Goal: Leave review/rating: Leave review/rating

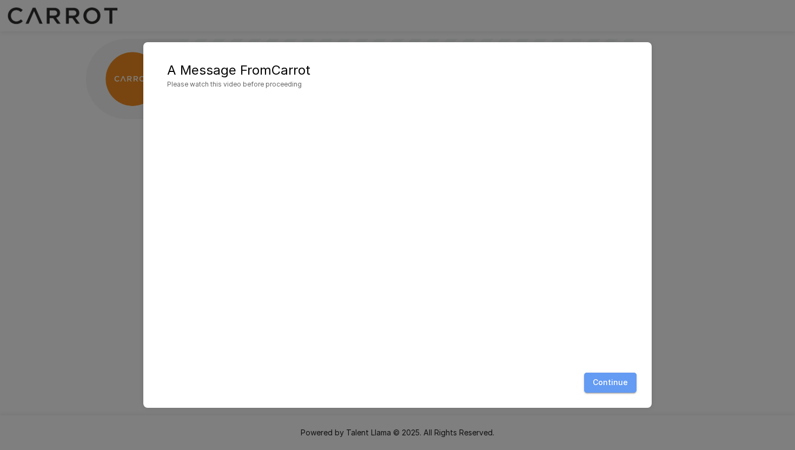
click at [606, 387] on button "Continue" at bounding box center [610, 383] width 52 height 20
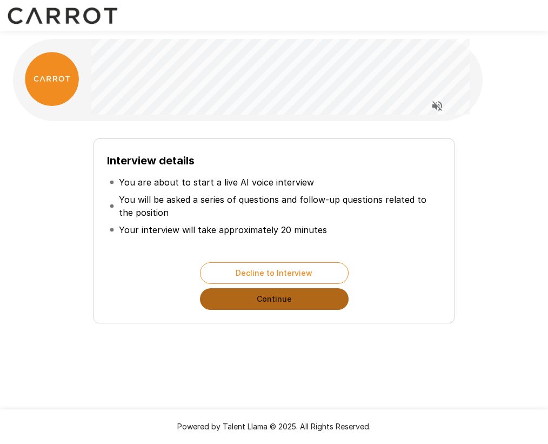
click at [268, 298] on button "Continue" at bounding box center [274, 299] width 149 height 22
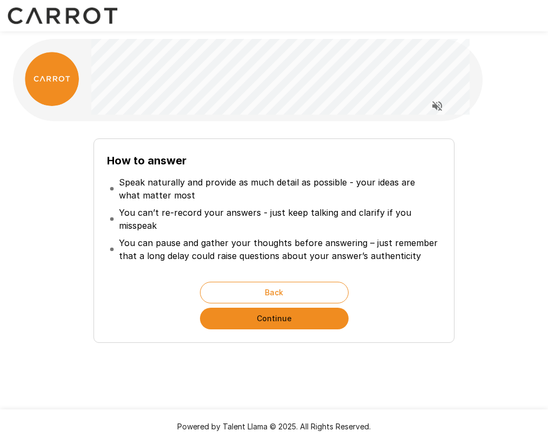
click at [244, 187] on p "Speak naturally and provide as much detail as possible - your ideas are what ma…" at bounding box center [279, 189] width 320 height 26
click at [276, 323] on button "Continue" at bounding box center [274, 319] width 149 height 22
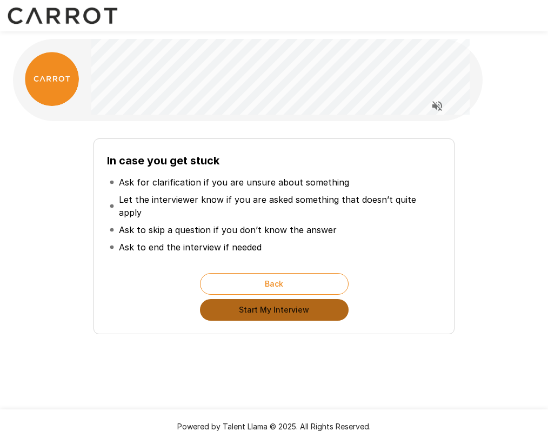
click at [272, 306] on button "Start My Interview" at bounding box center [274, 310] width 149 height 22
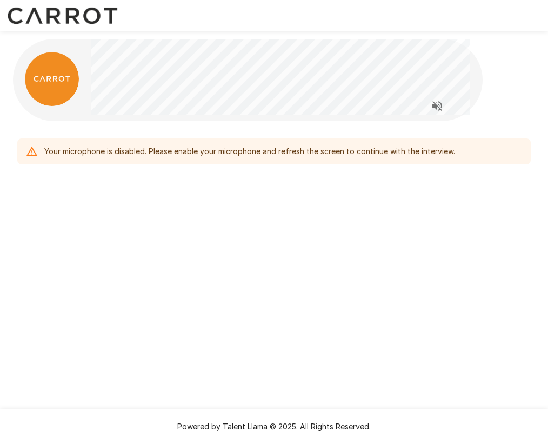
click at [254, 242] on div "Your microphone is disabled. Please enable your microphone and refresh the scre…" at bounding box center [274, 222] width 548 height 444
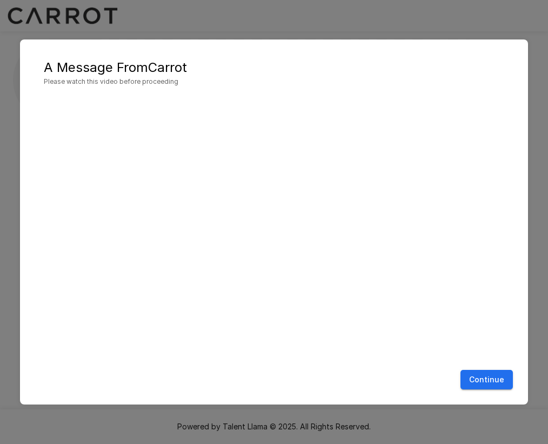
click at [478, 386] on button "Continue" at bounding box center [487, 380] width 52 height 20
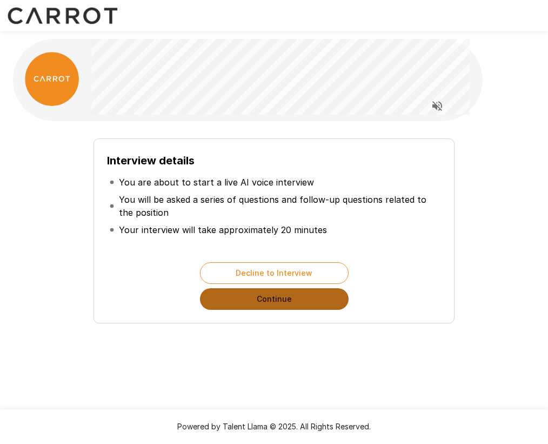
click at [241, 299] on button "Continue" at bounding box center [274, 299] width 149 height 22
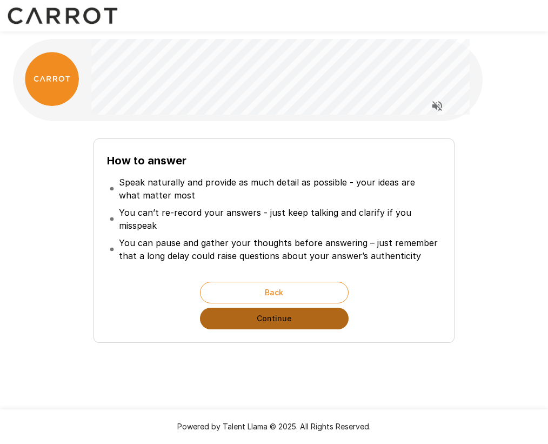
click at [253, 317] on button "Continue" at bounding box center [274, 319] width 149 height 22
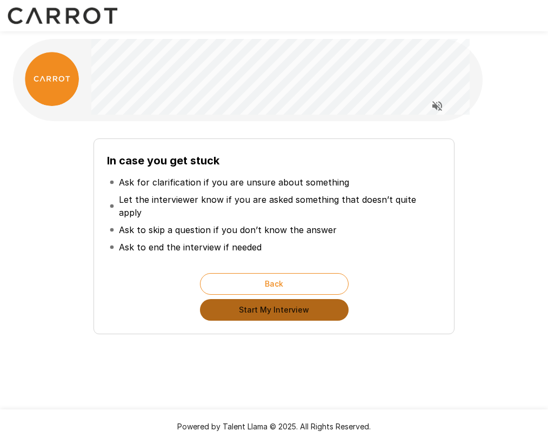
click at [257, 300] on button "Start My Interview" at bounding box center [274, 310] width 149 height 22
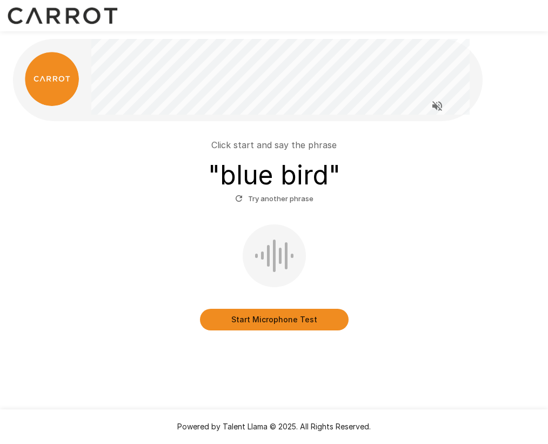
click at [237, 319] on button "Start Microphone Test" at bounding box center [274, 320] width 149 height 22
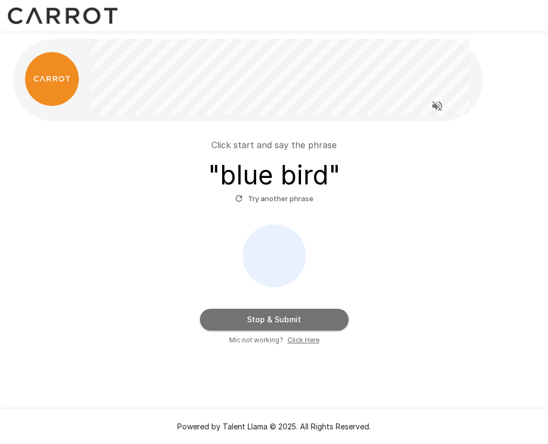
click at [253, 321] on button "Stop & Submit" at bounding box center [274, 320] width 149 height 22
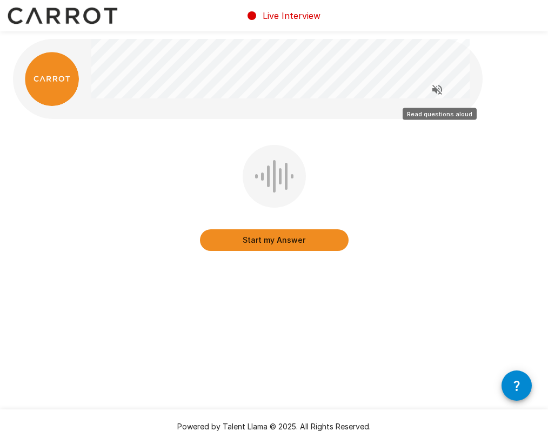
click at [439, 89] on icon "Read questions aloud" at bounding box center [437, 89] width 13 height 13
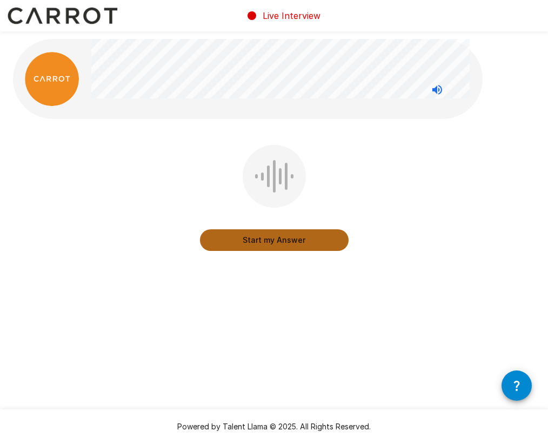
click at [277, 239] on button "Start my Answer" at bounding box center [274, 240] width 149 height 22
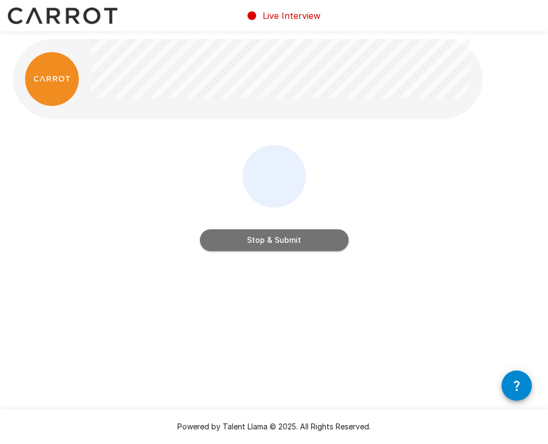
click at [274, 240] on button "Stop & Submit" at bounding box center [274, 240] width 149 height 22
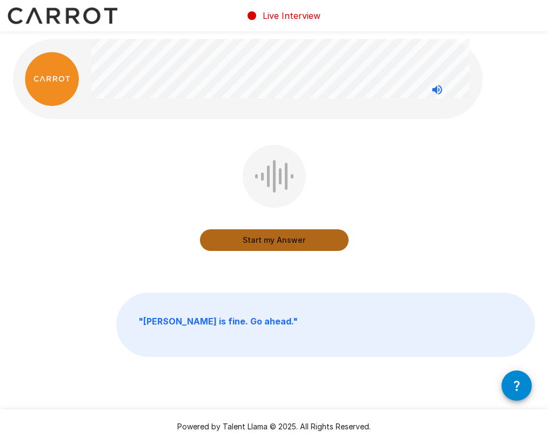
click at [275, 244] on button "Start my Answer" at bounding box center [274, 240] width 149 height 22
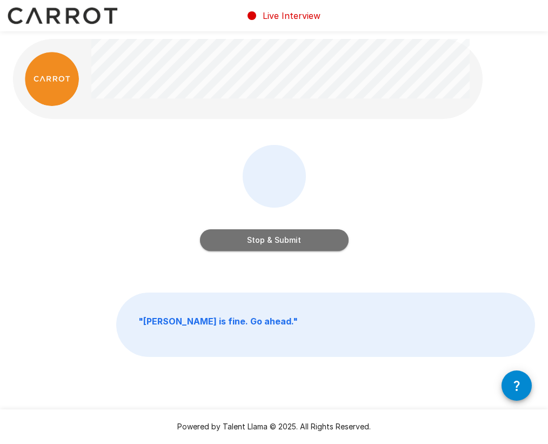
click at [275, 242] on button "Stop & Submit" at bounding box center [274, 240] width 149 height 22
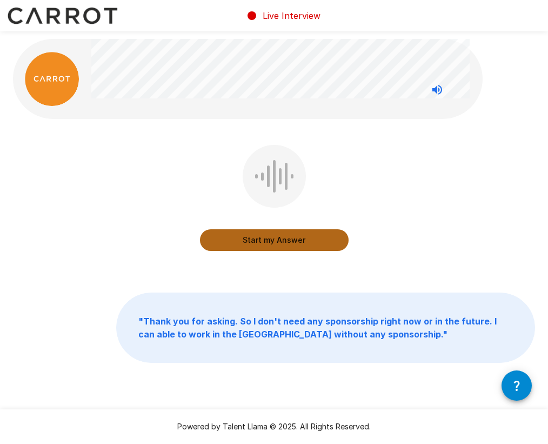
click at [274, 240] on button "Start my Answer" at bounding box center [274, 240] width 149 height 22
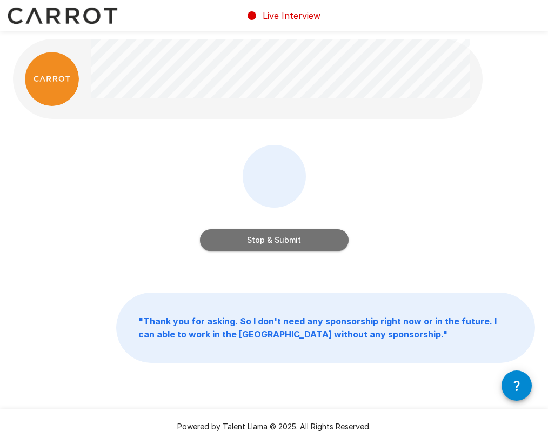
click at [273, 243] on button "Stop & Submit" at bounding box center [274, 240] width 149 height 22
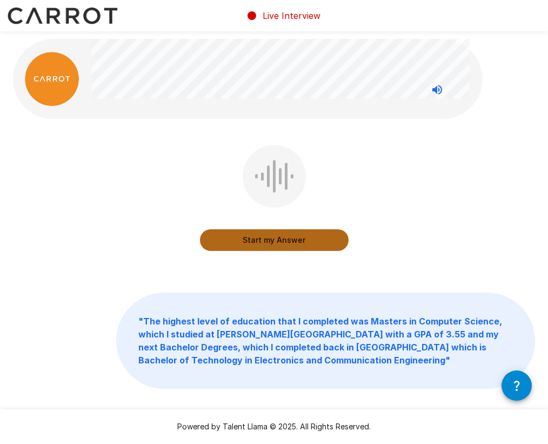
click at [264, 238] on button "Start my Answer" at bounding box center [274, 240] width 149 height 22
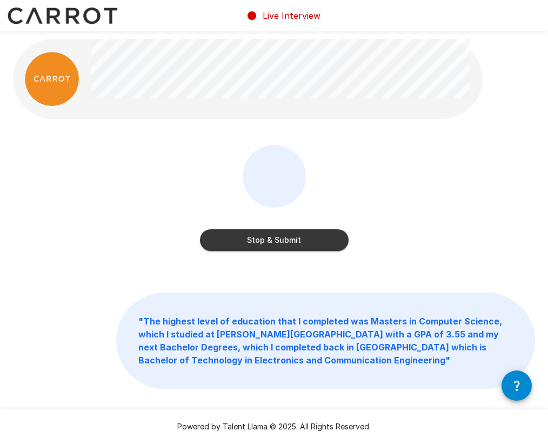
click at [264, 238] on button "Stop & Submit" at bounding box center [274, 240] width 149 height 22
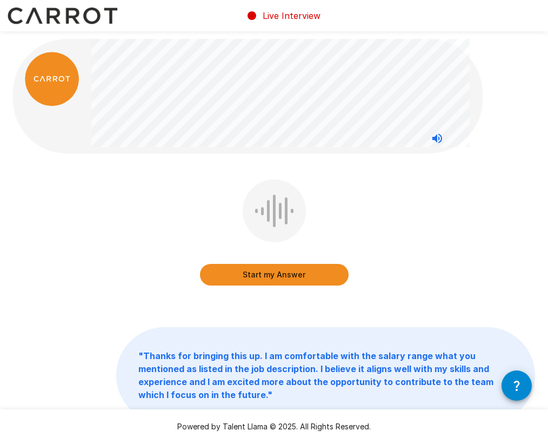
click at [266, 279] on button "Start my Answer" at bounding box center [274, 275] width 149 height 22
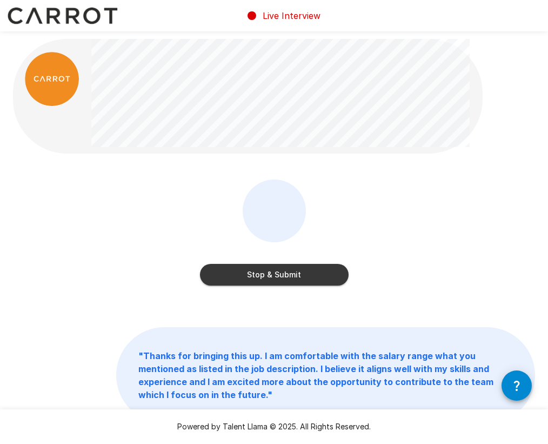
click at [247, 271] on button "Stop & Submit" at bounding box center [274, 275] width 149 height 22
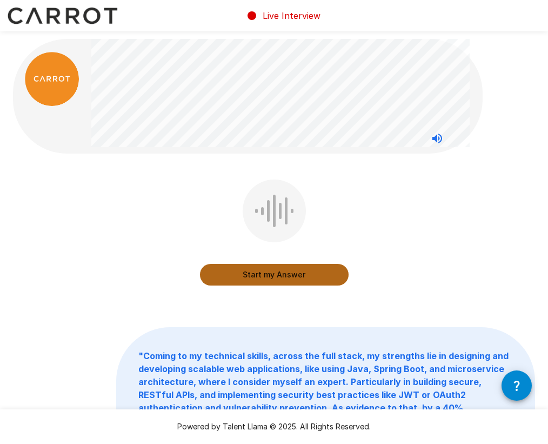
click at [247, 276] on button "Start my Answer" at bounding box center [274, 275] width 149 height 22
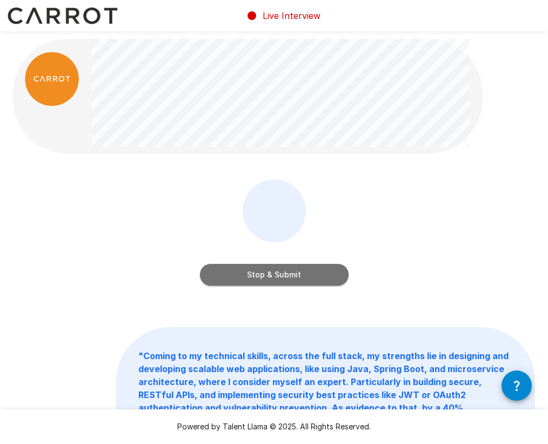
click at [247, 276] on button "Stop & Submit" at bounding box center [274, 275] width 149 height 22
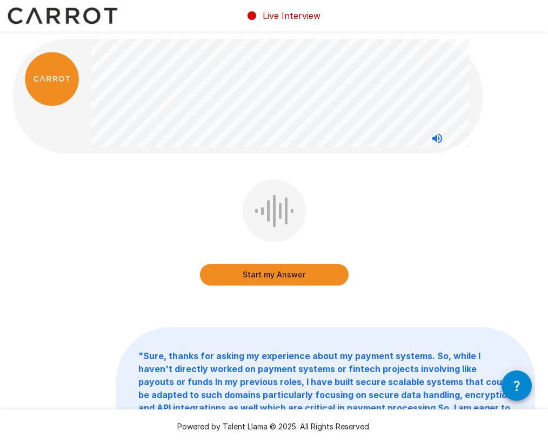
click at [248, 281] on button "Start my Answer" at bounding box center [274, 275] width 149 height 22
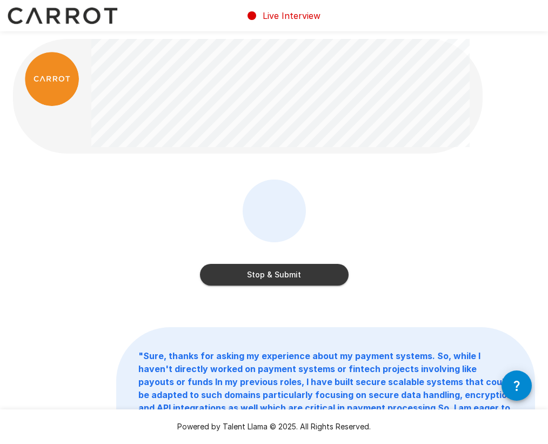
click at [256, 270] on button "Stop & Submit" at bounding box center [274, 275] width 149 height 22
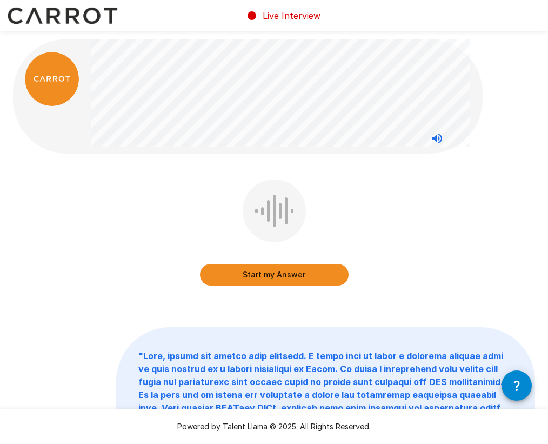
click at [264, 274] on button "Start my Answer" at bounding box center [274, 275] width 149 height 22
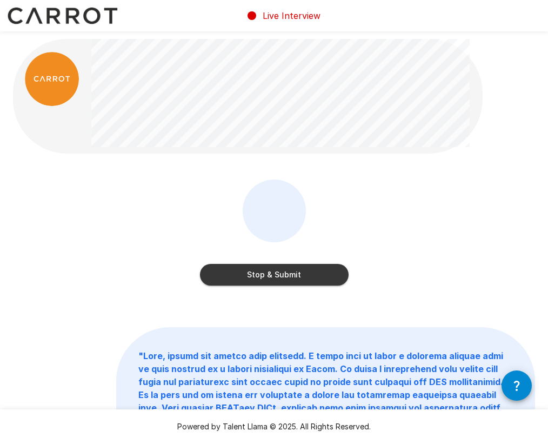
click at [247, 278] on button "Stop & Submit" at bounding box center [274, 275] width 149 height 22
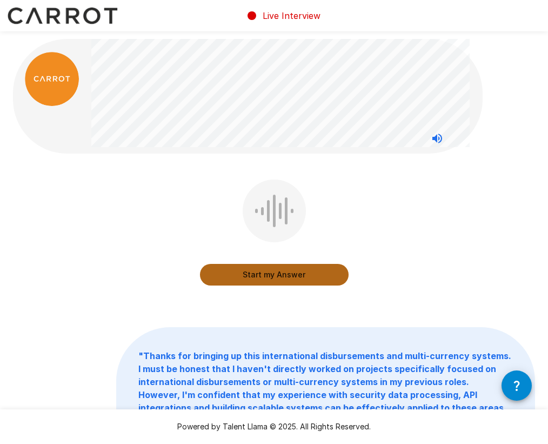
click at [255, 276] on button "Start my Answer" at bounding box center [274, 275] width 149 height 22
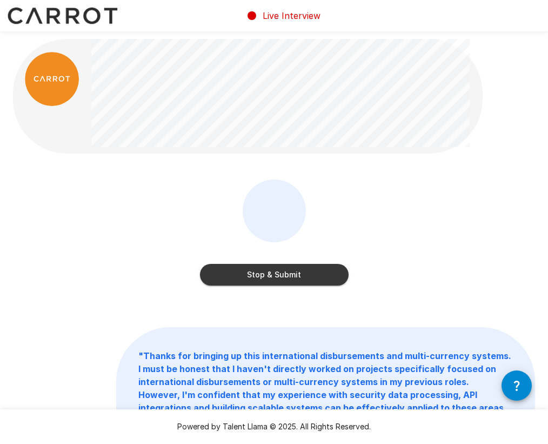
click at [255, 276] on button "Stop & Submit" at bounding box center [274, 275] width 149 height 22
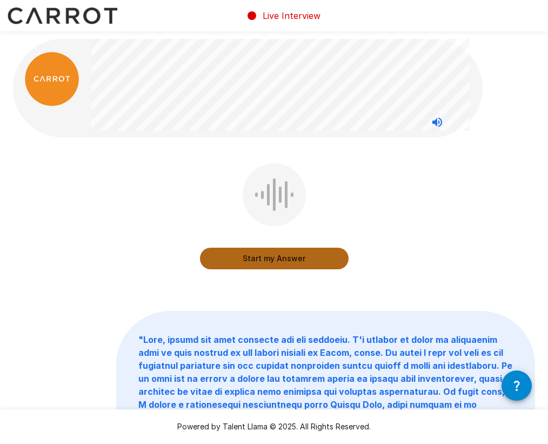
click at [234, 260] on button "Start my Answer" at bounding box center [274, 259] width 149 height 22
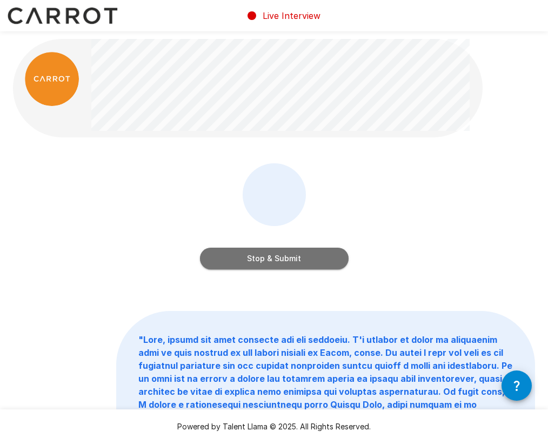
click at [297, 255] on button "Stop & Submit" at bounding box center [274, 259] width 149 height 22
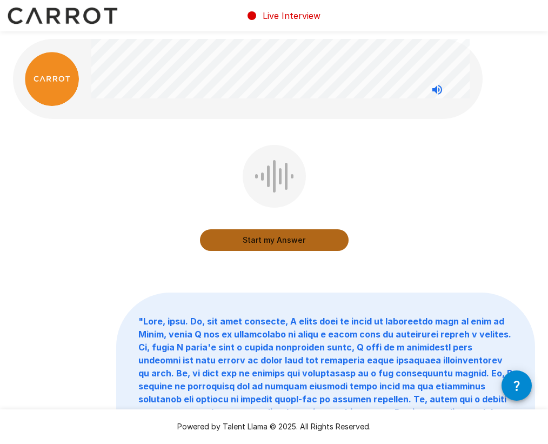
click at [264, 238] on button "Start my Answer" at bounding box center [274, 240] width 149 height 22
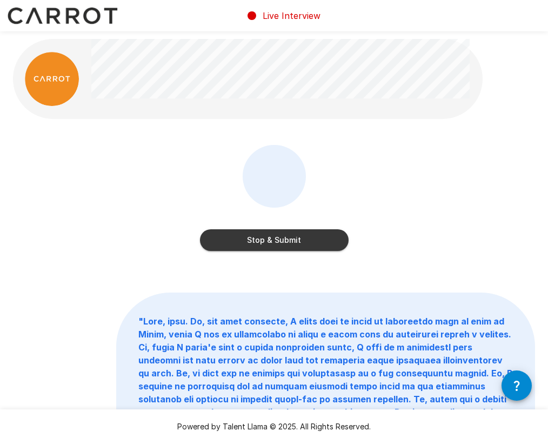
click at [264, 238] on button "Stop & Submit" at bounding box center [274, 240] width 149 height 22
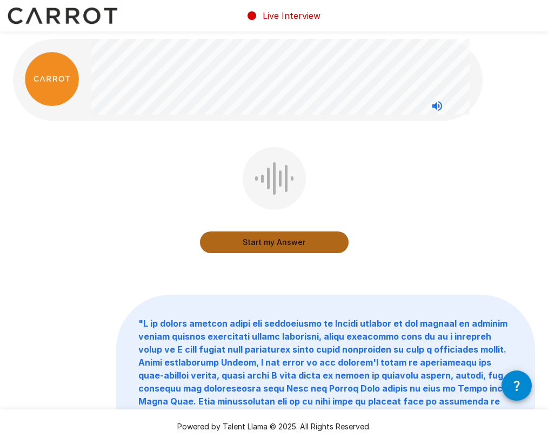
click at [283, 242] on button "Start my Answer" at bounding box center [274, 242] width 149 height 22
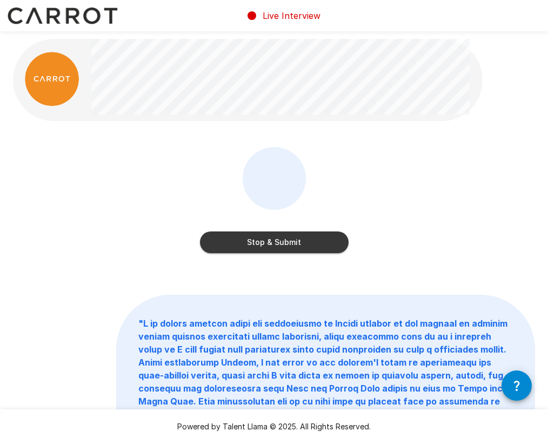
click at [283, 242] on button "Stop & Submit" at bounding box center [274, 242] width 149 height 22
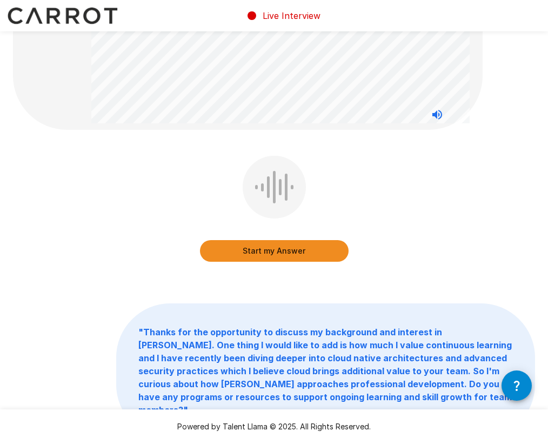
scroll to position [171, 0]
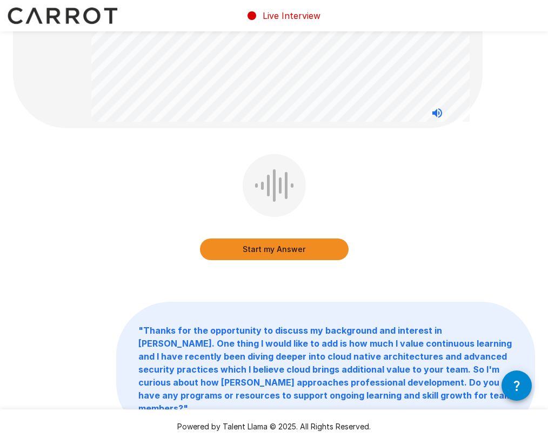
click at [274, 243] on button "Start my Answer" at bounding box center [274, 249] width 149 height 22
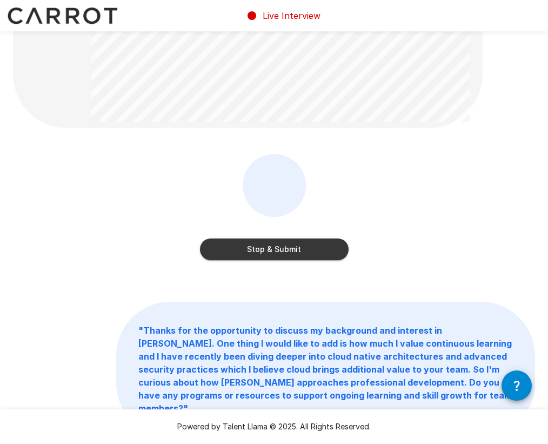
click at [256, 262] on div "Stop & Submit" at bounding box center [274, 209] width 149 height 110
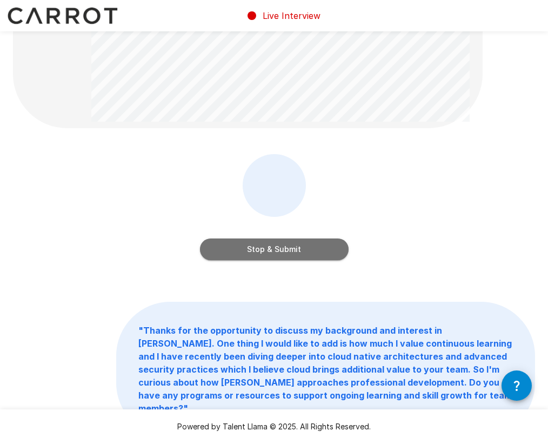
click at [256, 251] on button "Stop & Submit" at bounding box center [274, 249] width 149 height 22
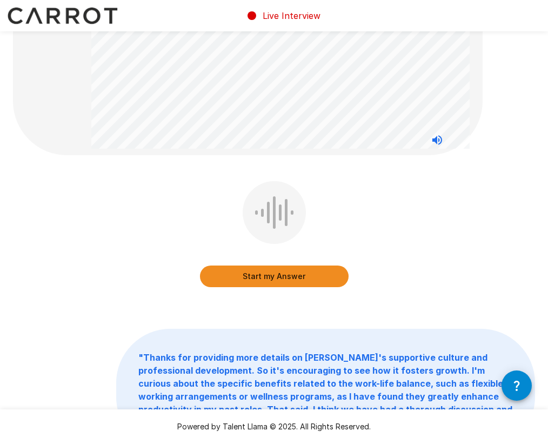
scroll to position [169, 0]
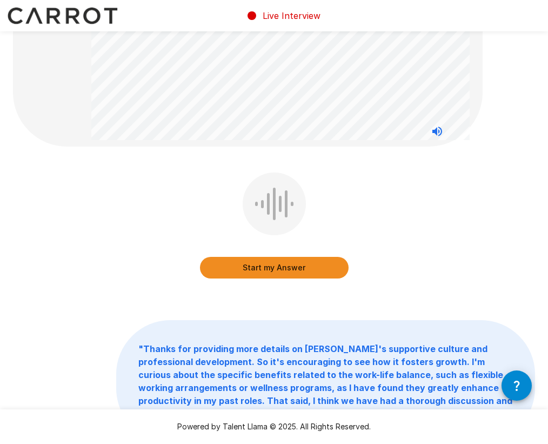
click at [275, 271] on button "Start my Answer" at bounding box center [274, 268] width 149 height 22
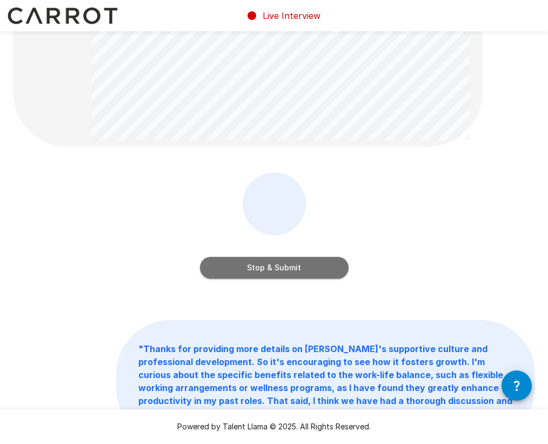
click at [281, 262] on button "Stop & Submit" at bounding box center [274, 268] width 149 height 22
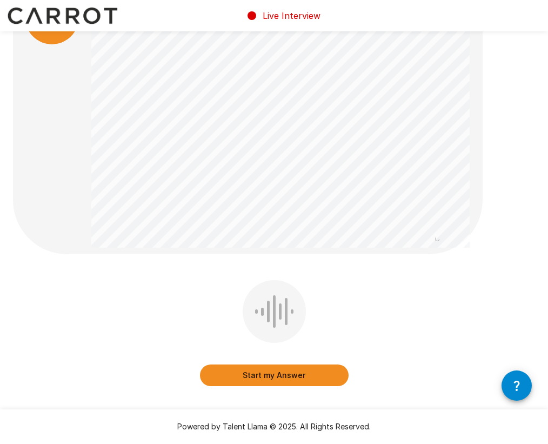
scroll to position [61, 0]
click at [218, 301] on div "Start my Answer" at bounding box center [274, 336] width 149 height 110
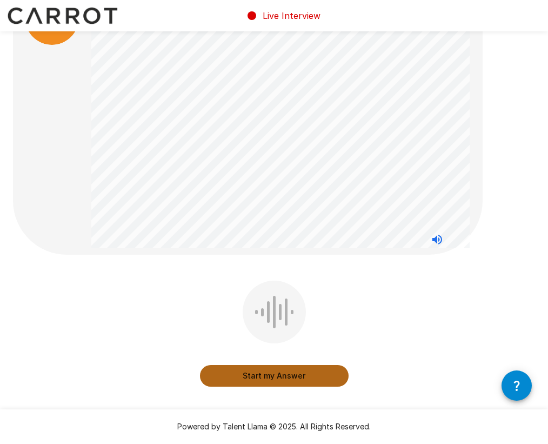
click at [270, 377] on button "Start my Answer" at bounding box center [274, 376] width 149 height 22
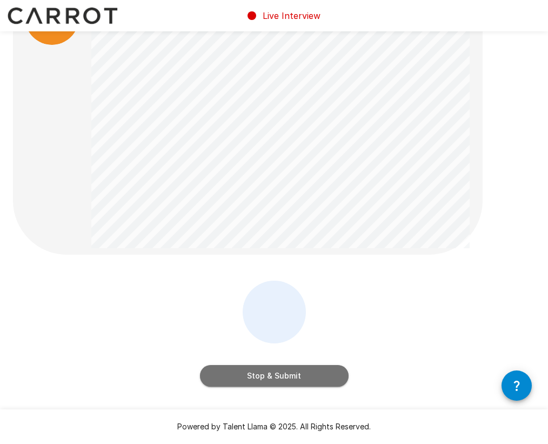
click at [270, 377] on button "Stop & Submit" at bounding box center [274, 376] width 149 height 22
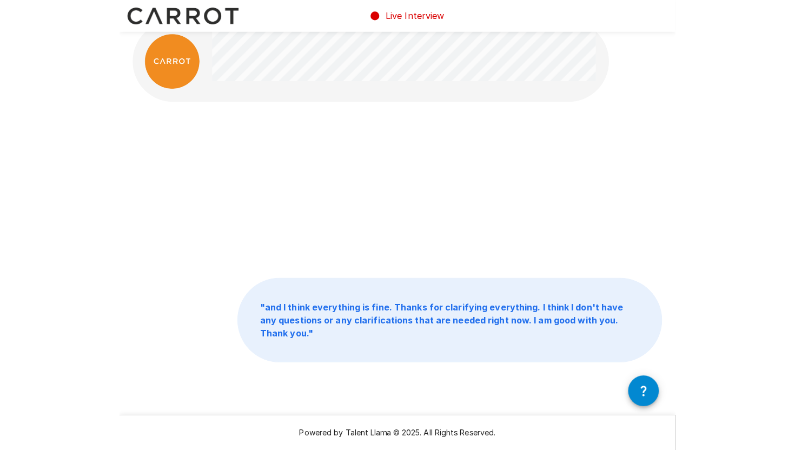
scroll to position [0, 0]
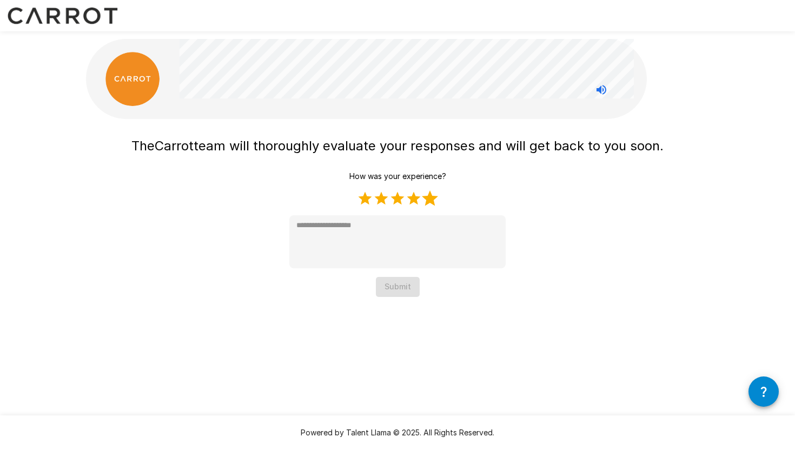
click at [429, 197] on label "5 Stars" at bounding box center [430, 198] width 16 height 16
type textarea "*"
click at [386, 283] on button "Submit" at bounding box center [398, 287] width 44 height 20
